Goal: Transaction & Acquisition: Purchase product/service

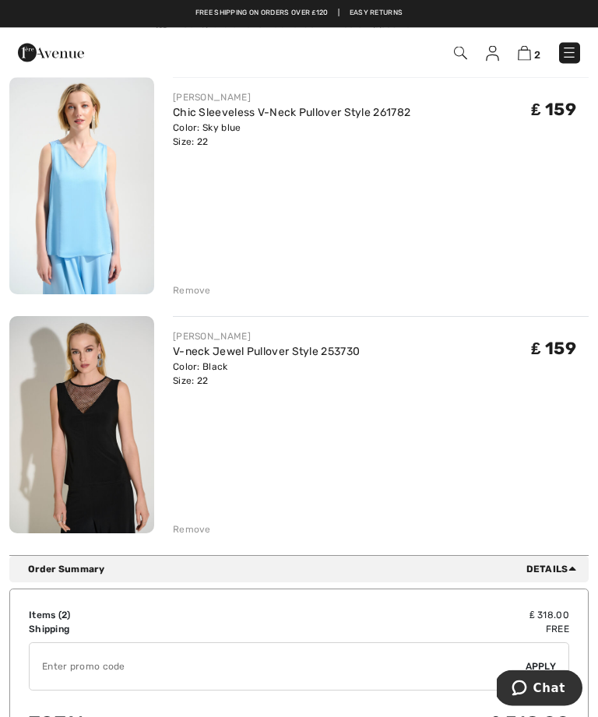
scroll to position [155, 0]
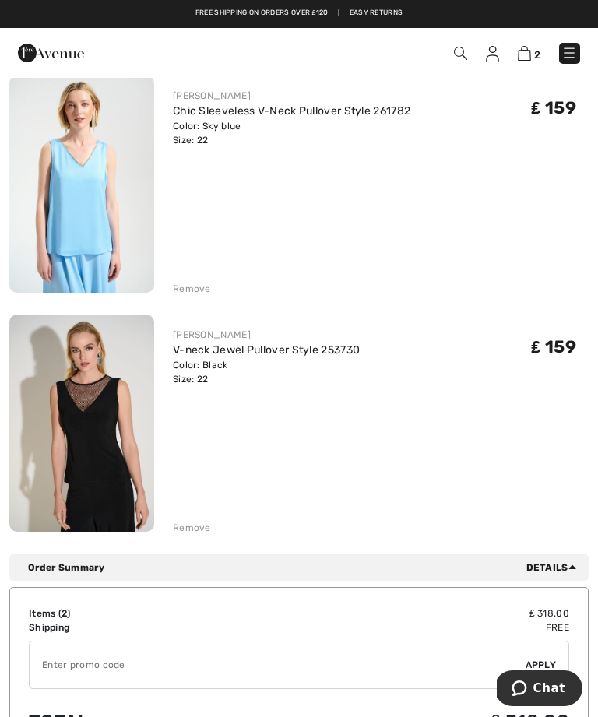
click at [130, 416] on img at bounding box center [81, 423] width 145 height 217
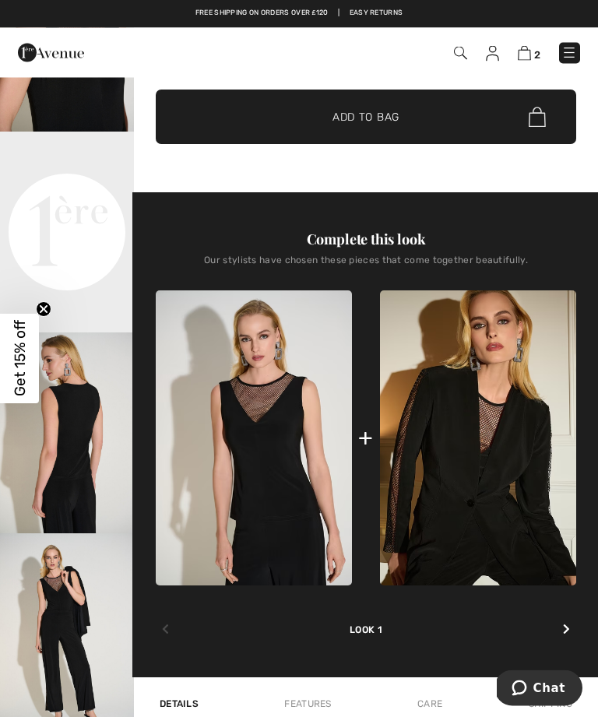
scroll to position [347, 0]
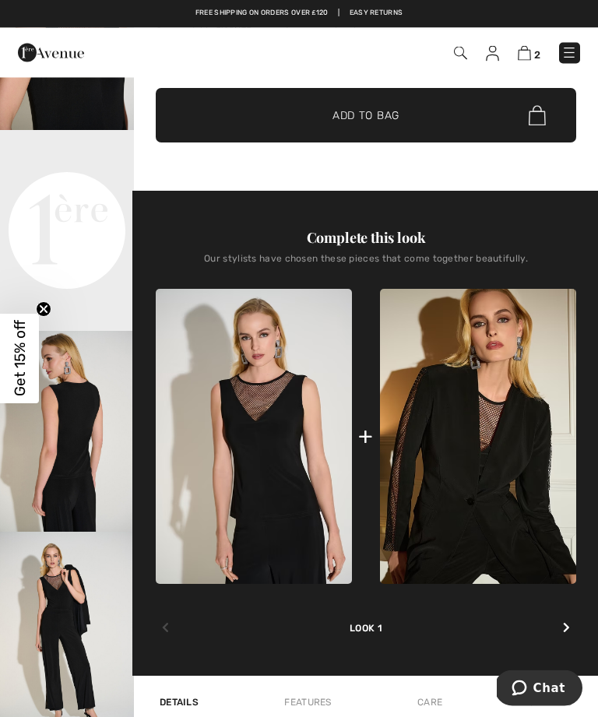
click at [576, 613] on div "Complete this look Our stylists have chosen these pieces that come together bea…" at bounding box center [366, 434] width 420 height 485
click at [576, 617] on div "Complete this look Our stylists have chosen these pieces that come together bea…" at bounding box center [366, 434] width 420 height 485
click at [569, 630] on icon at bounding box center [566, 628] width 7 height 11
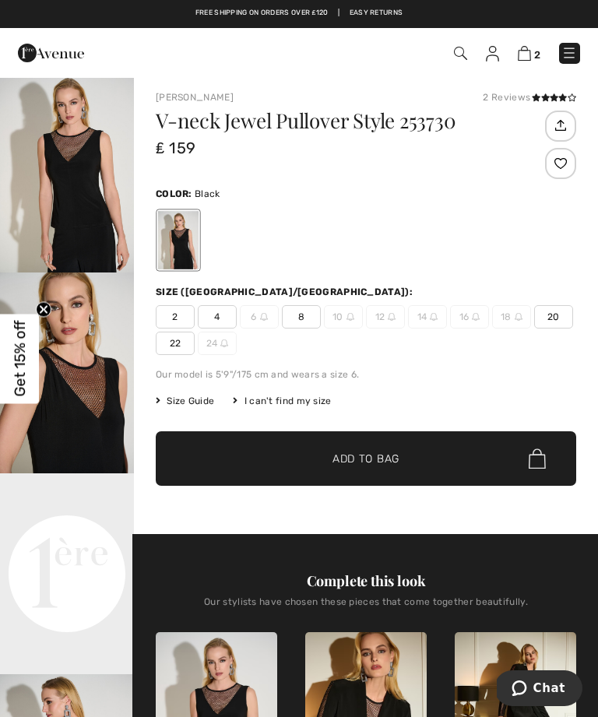
scroll to position [0, 0]
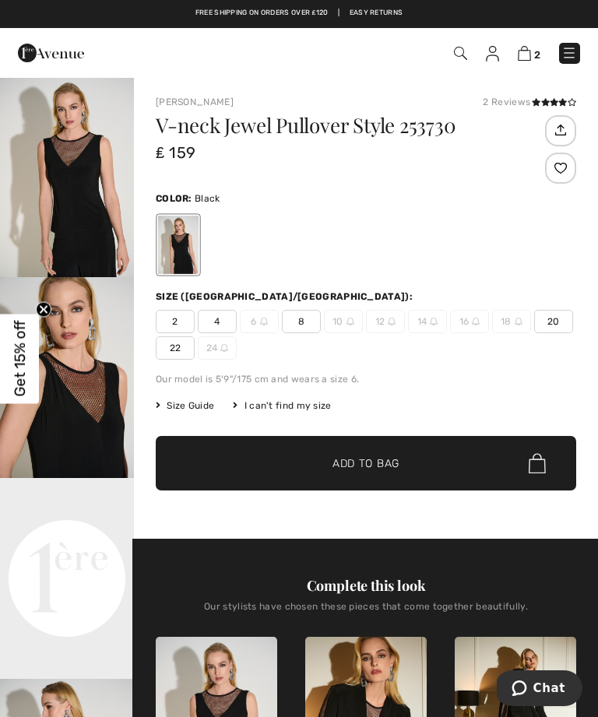
click at [544, 101] on icon at bounding box center [545, 102] width 9 height 8
click at [88, 206] on img "1 / 5" at bounding box center [67, 176] width 134 height 201
click at [104, 218] on img "1 / 5" at bounding box center [67, 176] width 134 height 201
click at [527, 59] on img at bounding box center [524, 53] width 13 height 15
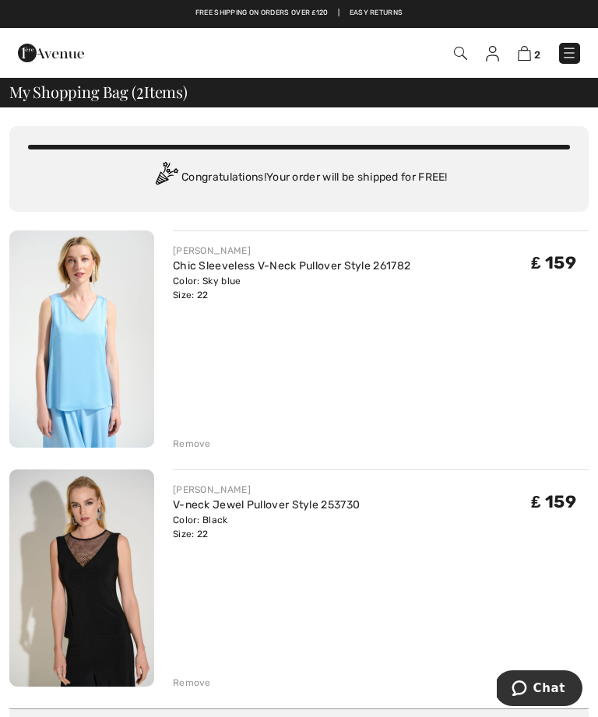
click at [100, 371] on img at bounding box center [81, 338] width 145 height 217
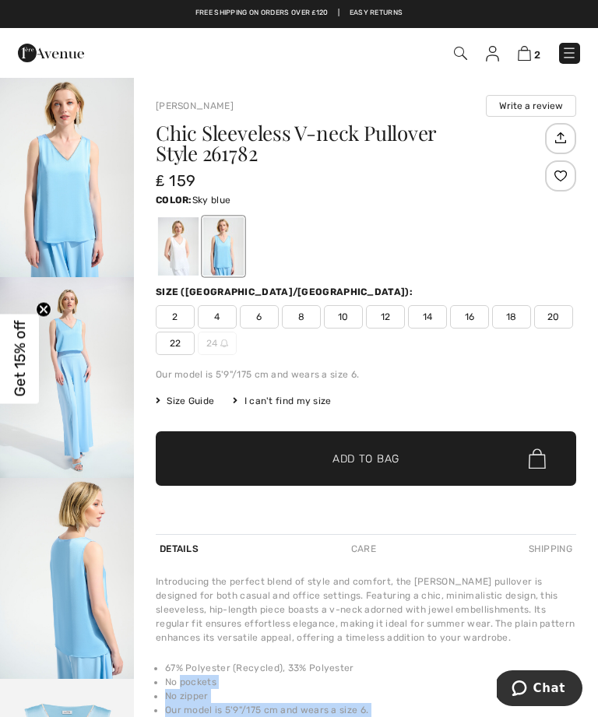
click at [86, 199] on img "1 / 4" at bounding box center [67, 176] width 134 height 201
click at [76, 208] on img "1 / 4" at bounding box center [67, 176] width 134 height 201
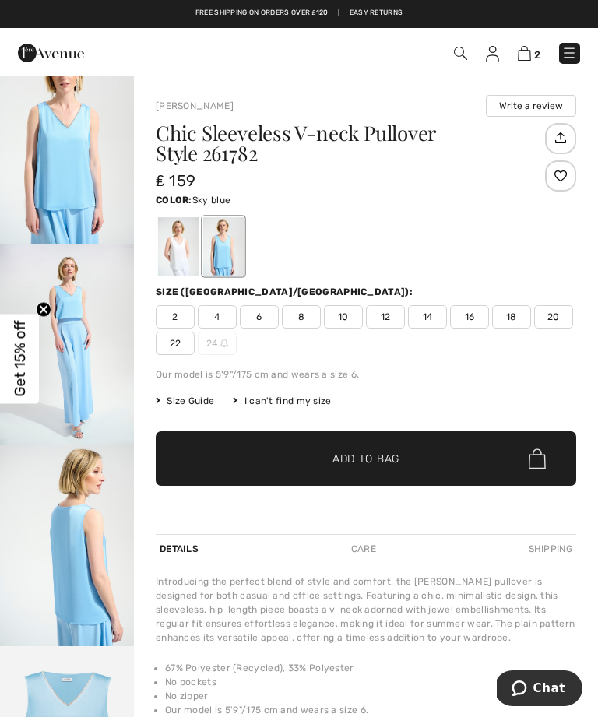
scroll to position [33, 0]
click at [517, 64] on div "2 Checkout" at bounding box center [421, 53] width 342 height 32
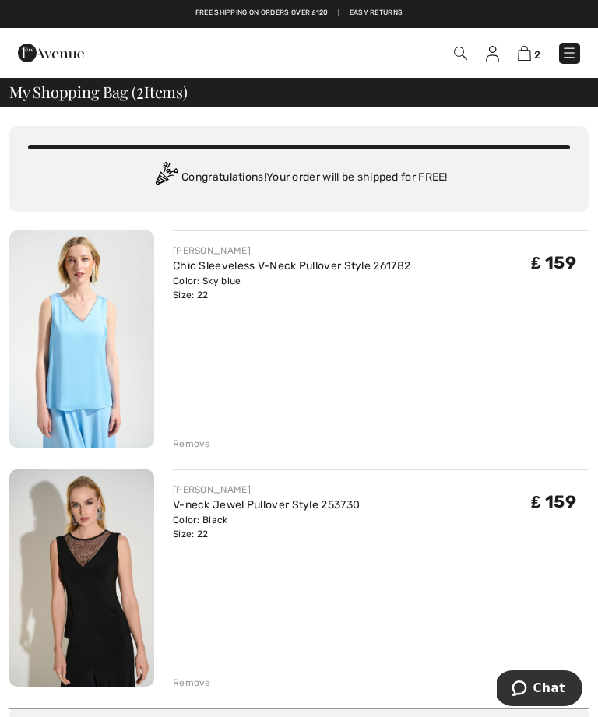
click at [417, 390] on div "[PERSON_NAME] Chic Sleeveless V-Neck Pullover Style 261782 Color: Sky blue Size…" at bounding box center [381, 340] width 416 height 220
